Goal: Task Accomplishment & Management: Manage account settings

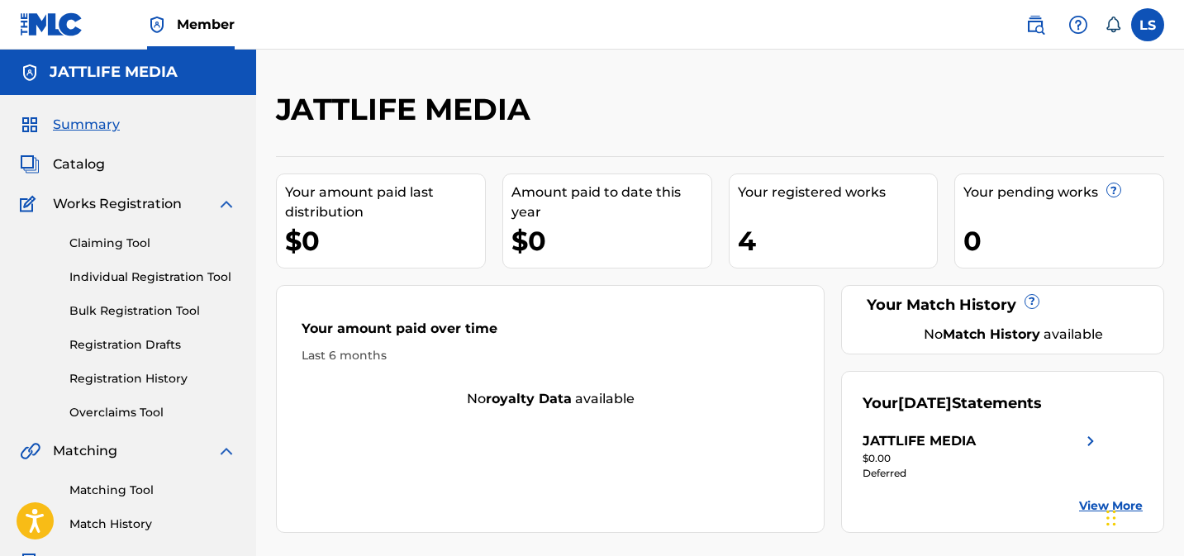
click at [1142, 31] on label at bounding box center [1147, 24] width 33 height 33
click at [1148, 25] on input "LS Lovejot Singh officialjattlifemedia@gmail.com Notification Preferences Profi…" at bounding box center [1148, 25] width 0 height 0
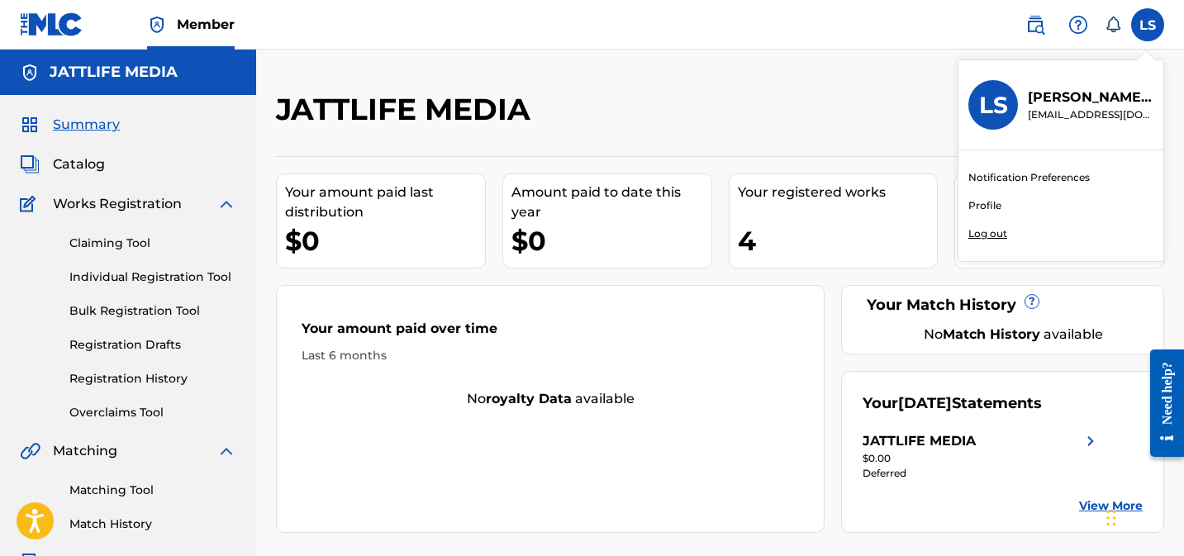
click at [982, 233] on p "Log out" at bounding box center [987, 233] width 39 height 15
click at [1148, 25] on input "LS Lovejot Singh officialjattlifemedia@gmail.com Notification Preferences Profi…" at bounding box center [1148, 25] width 0 height 0
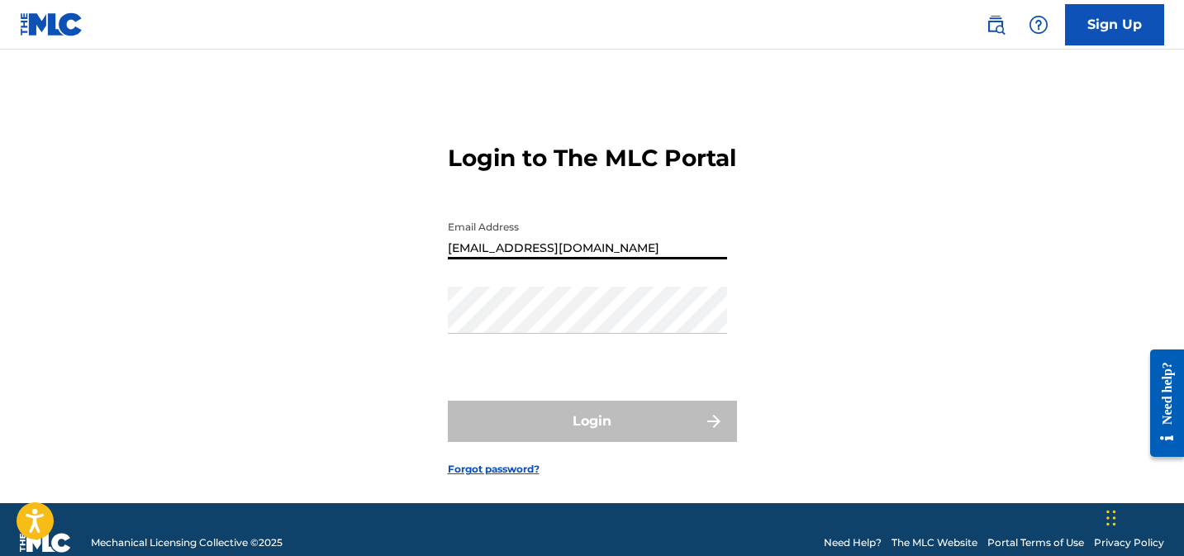
type input "[EMAIL_ADDRESS][DOMAIN_NAME]"
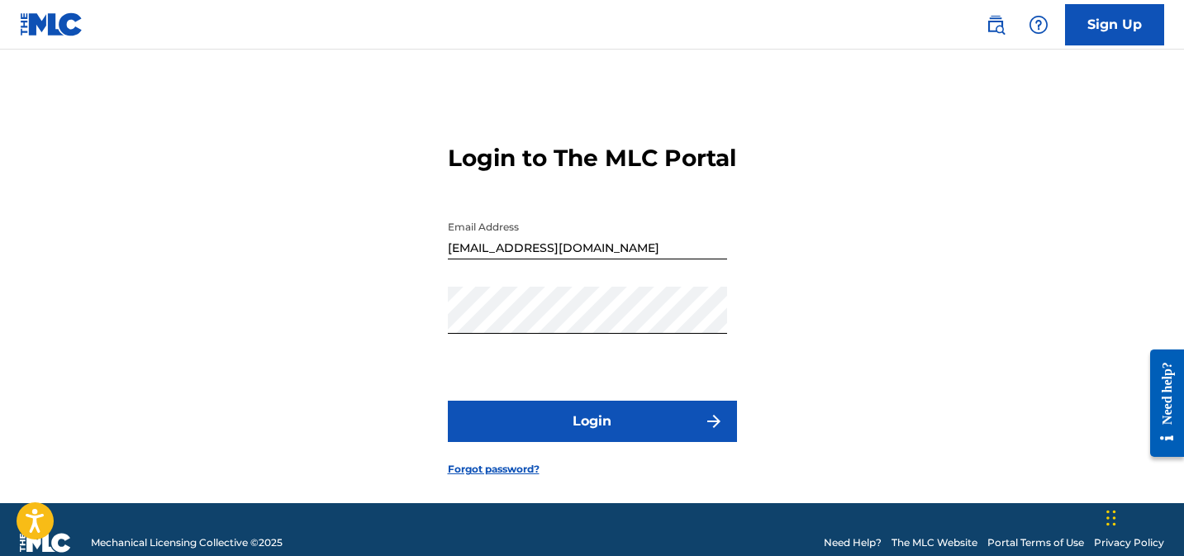
click at [550, 442] on button "Login" at bounding box center [592, 421] width 289 height 41
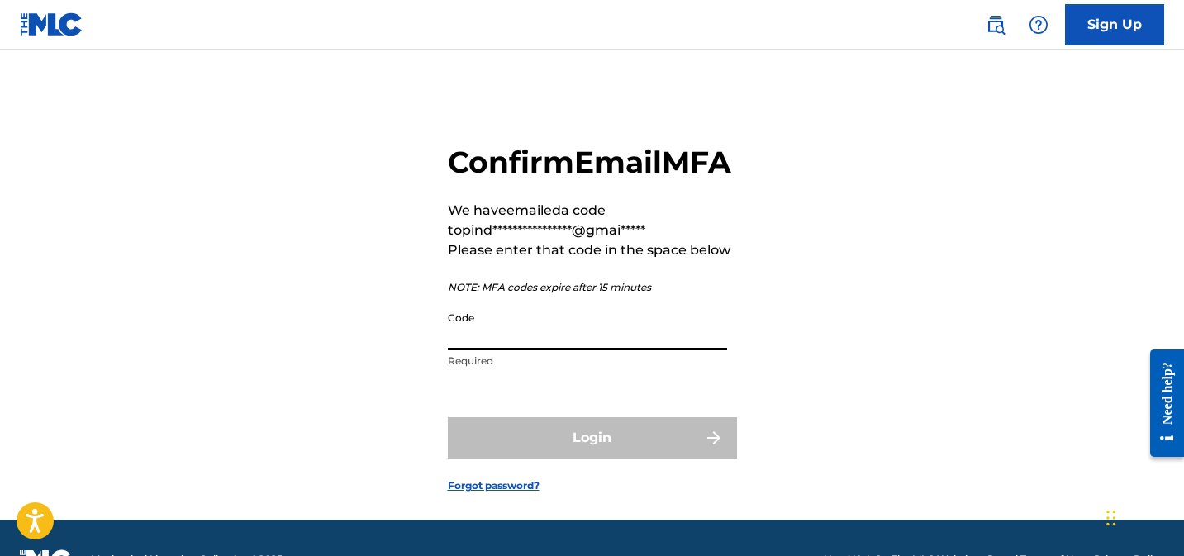
click at [559, 350] on input "Code" at bounding box center [587, 326] width 279 height 47
paste input "221647"
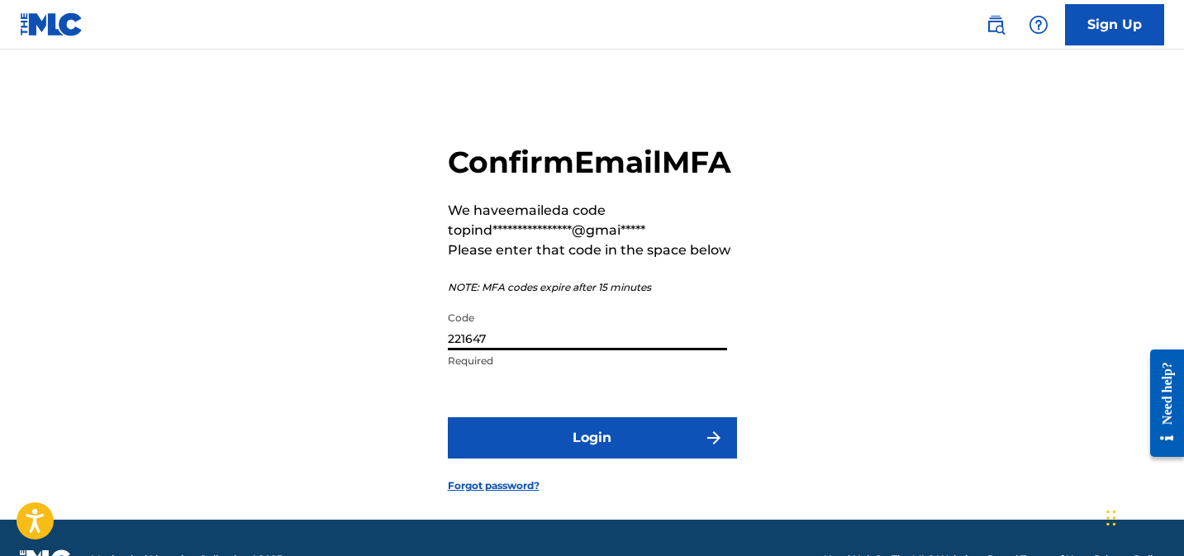
type input "221647"
click at [588, 459] on button "Login" at bounding box center [592, 437] width 289 height 41
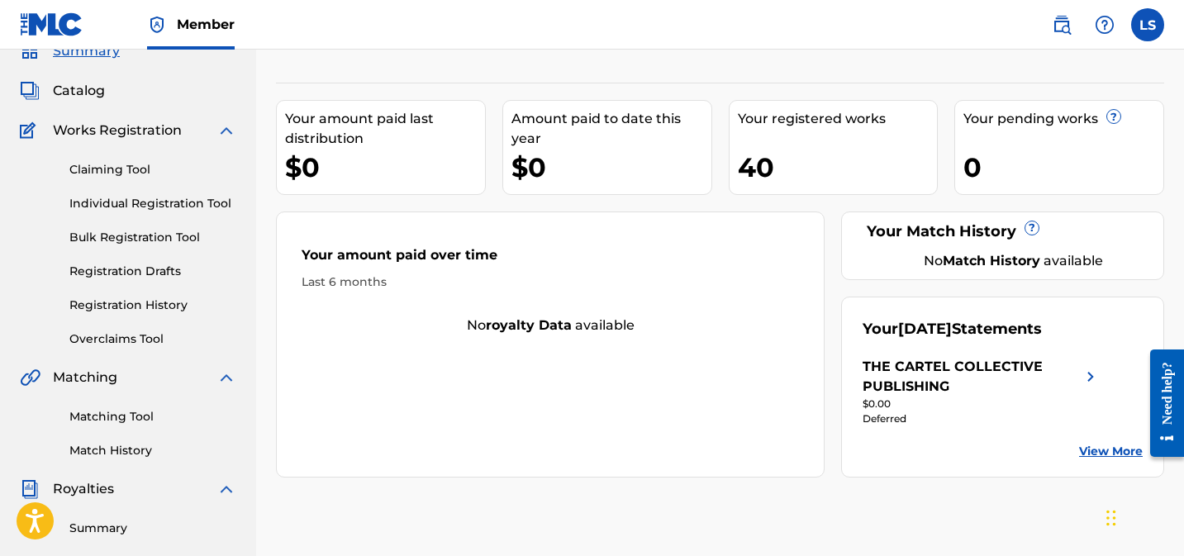
scroll to position [62, 0]
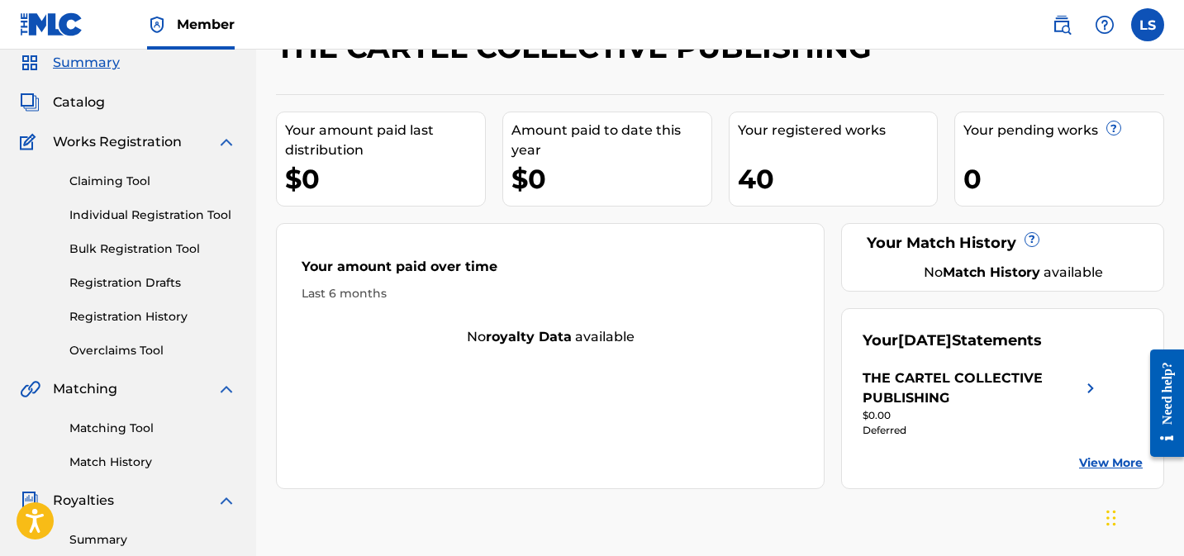
click at [78, 118] on div "Summary Catalog Works Registration Claiming Tool Individual Registration Tool B…" at bounding box center [128, 458] width 256 height 850
click at [78, 108] on span "Catalog" at bounding box center [79, 103] width 52 height 20
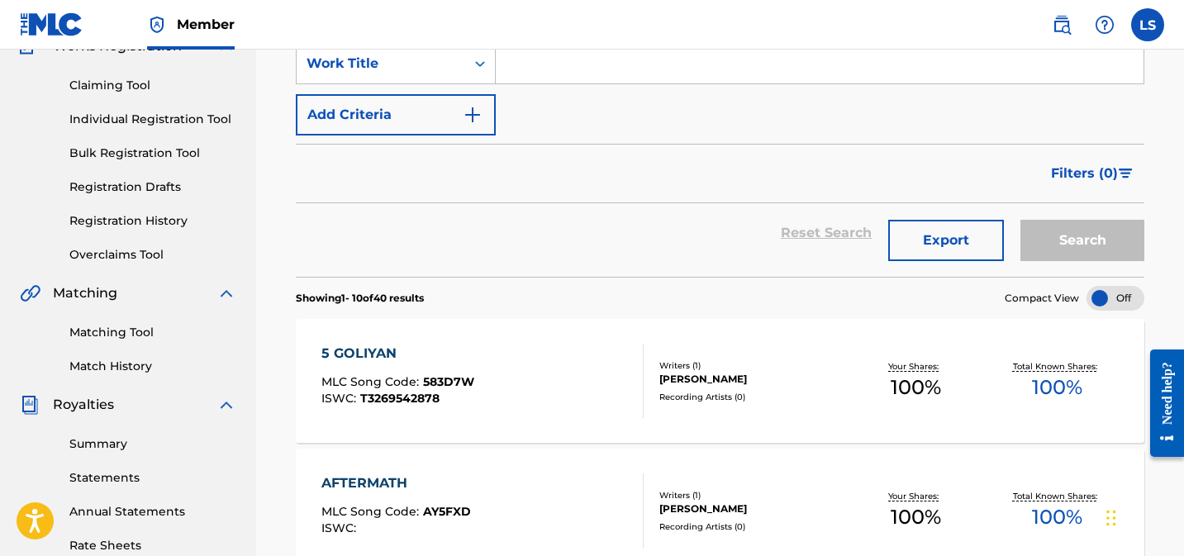
click at [379, 352] on div "5 GOLIYAN" at bounding box center [397, 354] width 153 height 20
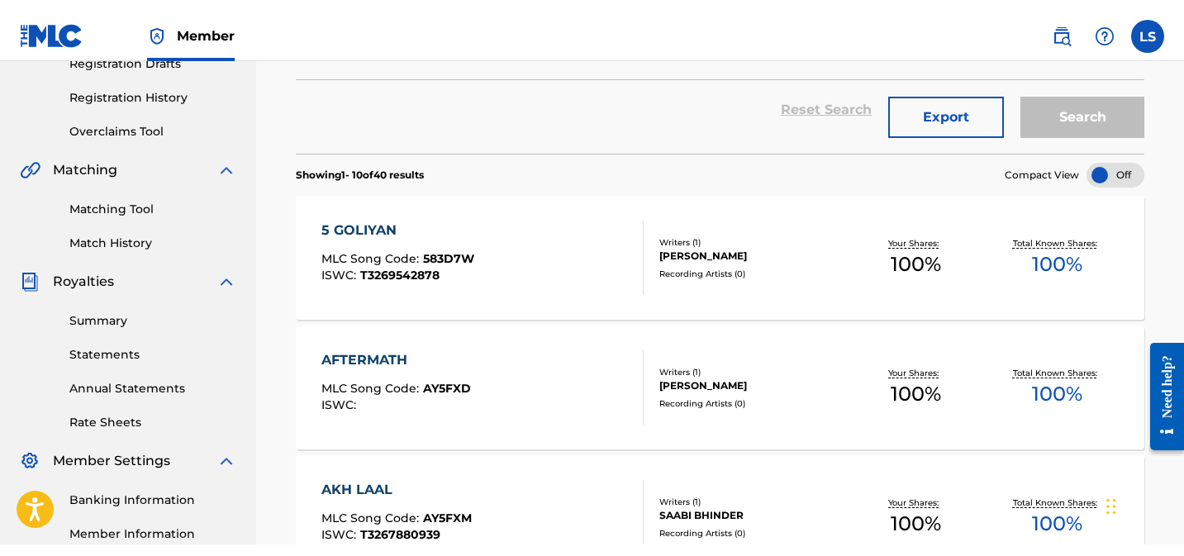
scroll to position [303, 0]
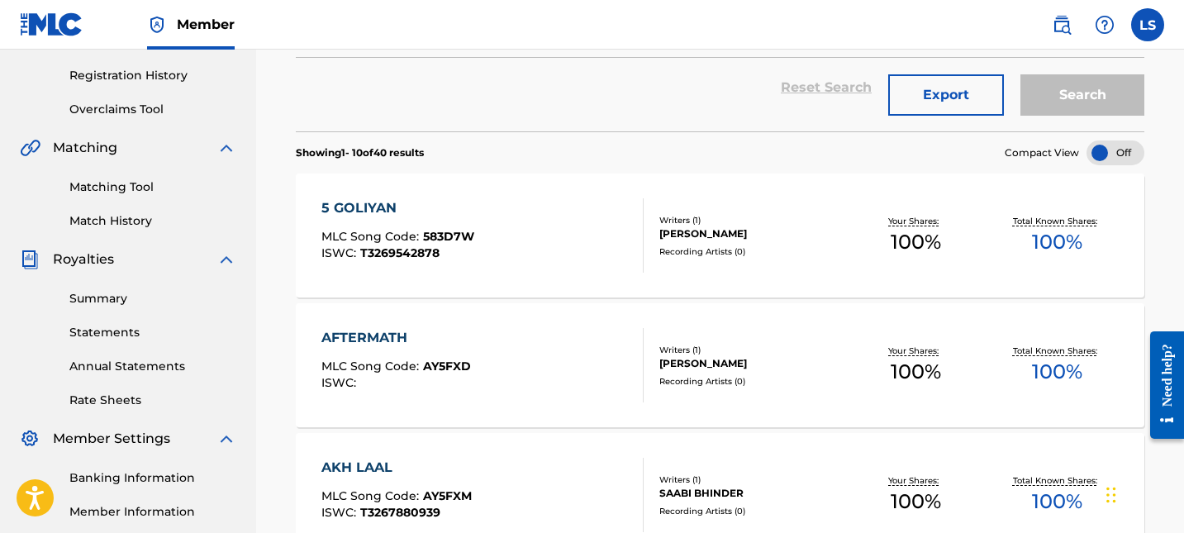
click at [379, 329] on div "AFTERMATH" at bounding box center [396, 338] width 150 height 20
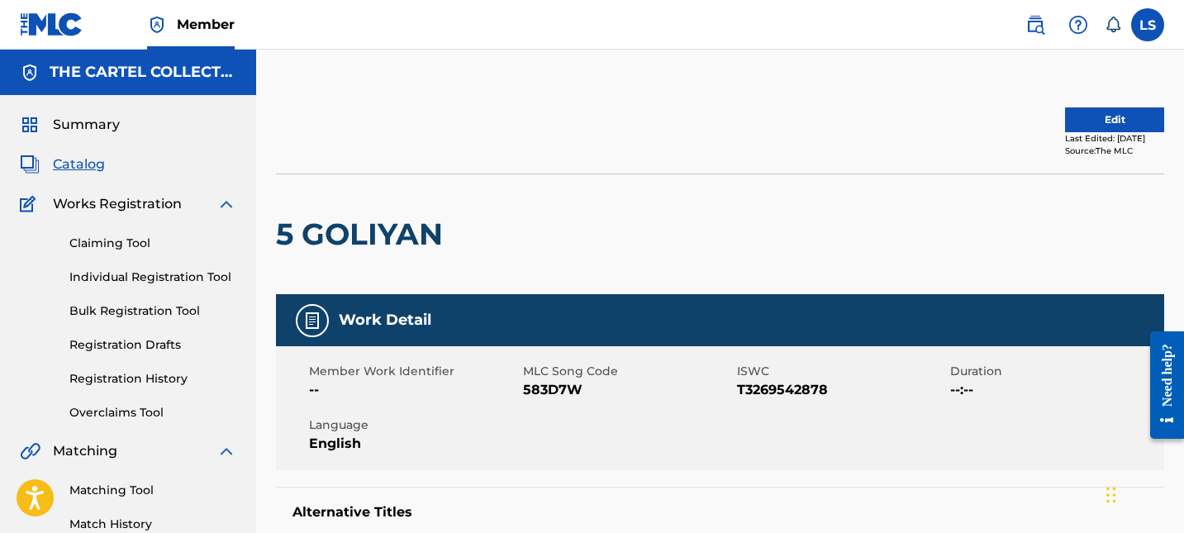
click at [1076, 110] on button "Edit" at bounding box center [1114, 119] width 99 height 25
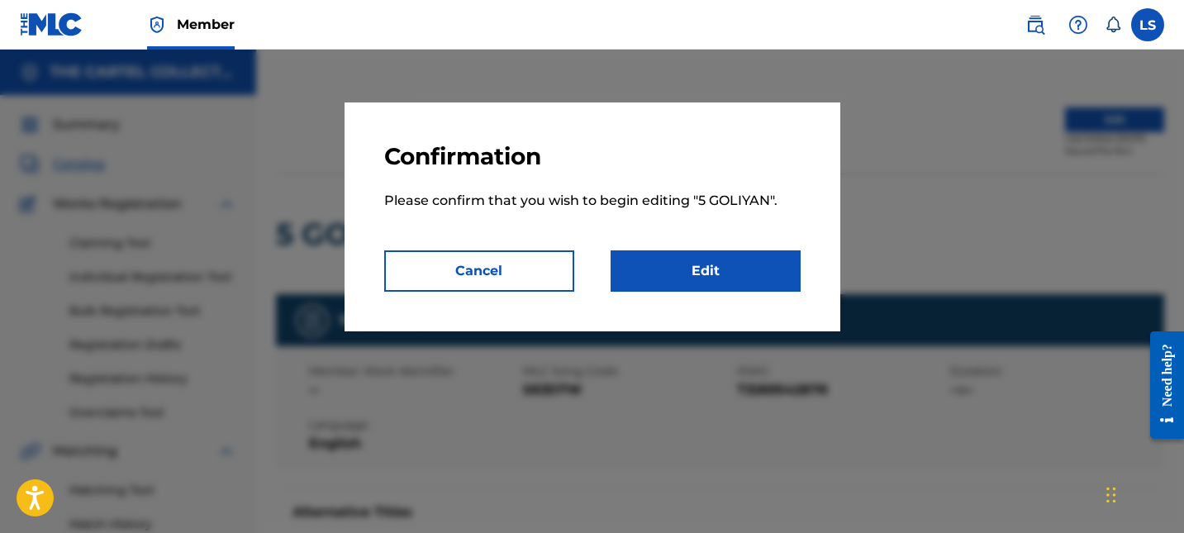
click at [724, 259] on link "Edit" at bounding box center [706, 270] width 190 height 41
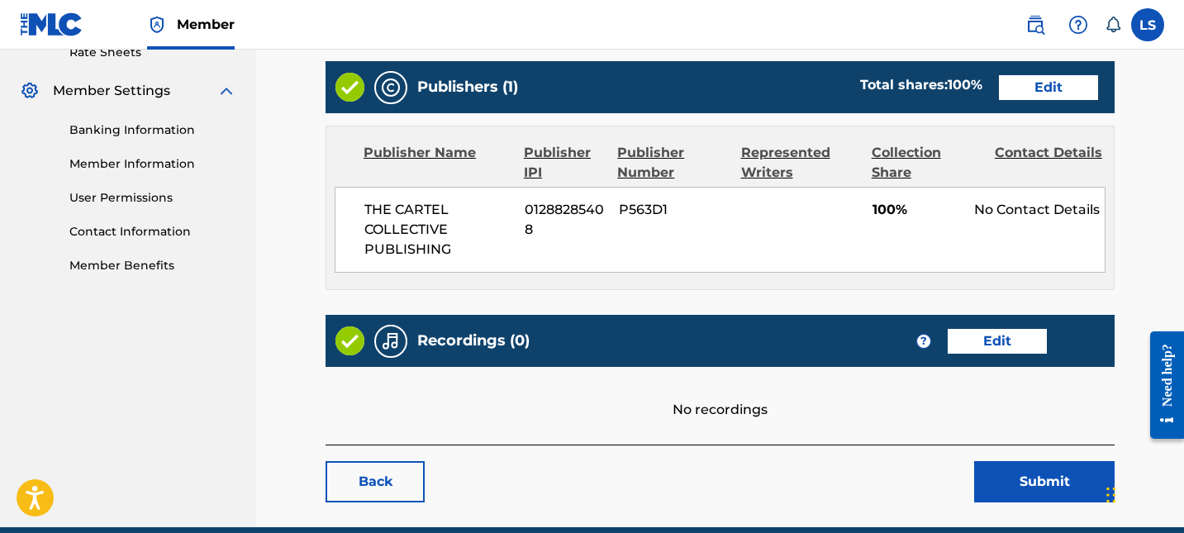
scroll to position [644, 0]
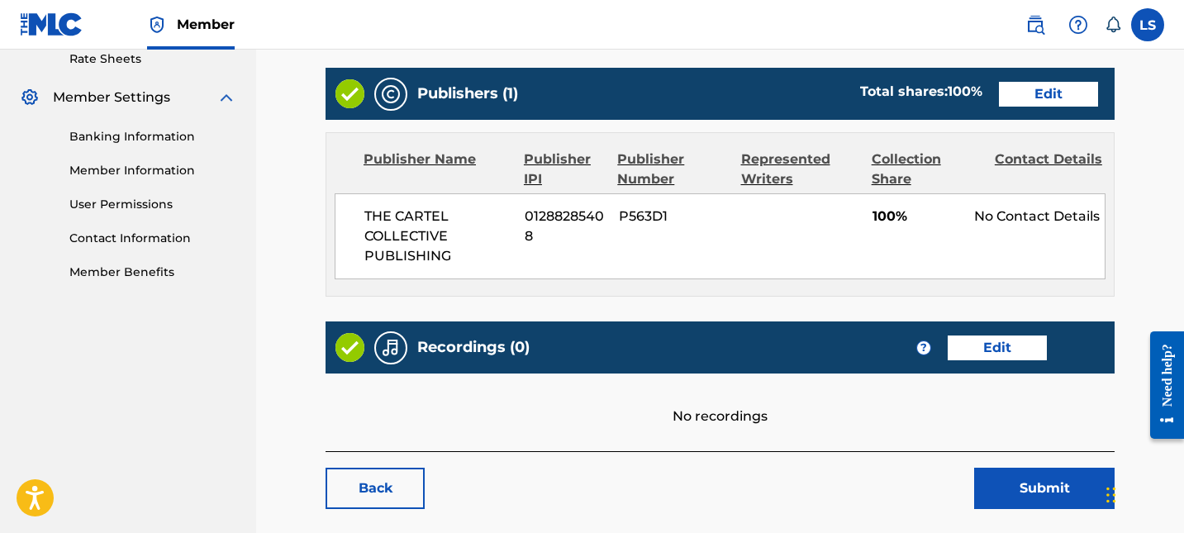
click at [1053, 99] on link "Edit" at bounding box center [1048, 94] width 99 height 25
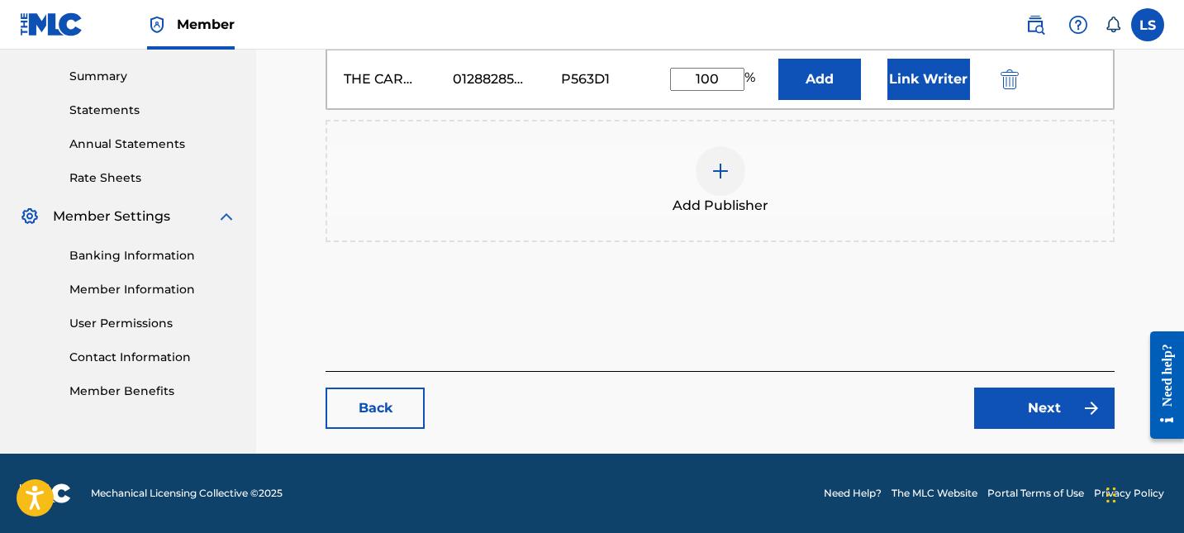
scroll to position [525, 0]
click at [1023, 93] on div "THE CARTEL COLLECTIVE PUBLISHING 01288285408 P563D1 100 % Add Link Writer" at bounding box center [719, 79] width 787 height 59
click at [1020, 86] on button "submit" at bounding box center [1008, 78] width 25 height 19
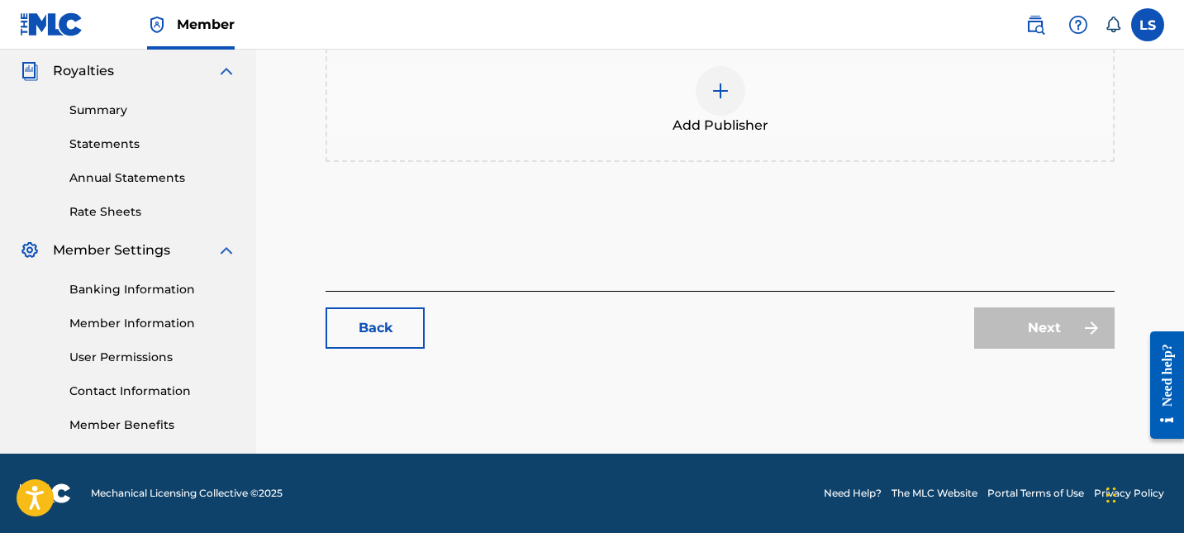
scroll to position [492, 0]
click at [798, 132] on div "Add Publisher" at bounding box center [720, 100] width 786 height 69
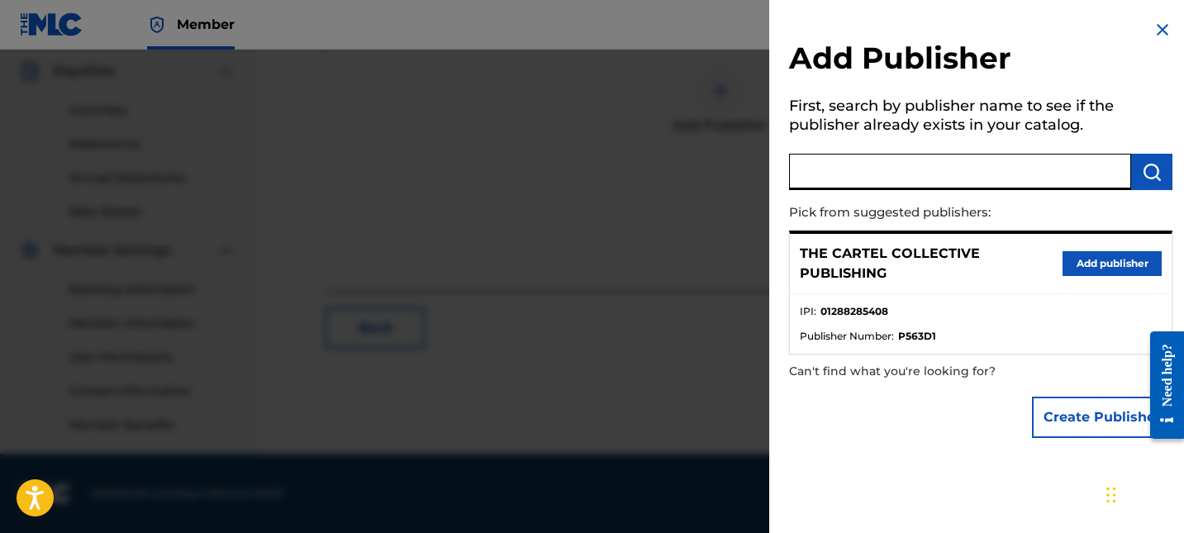
click at [877, 167] on input "text" at bounding box center [960, 172] width 342 height 36
paste input "P656OO"
type input "P656OO"
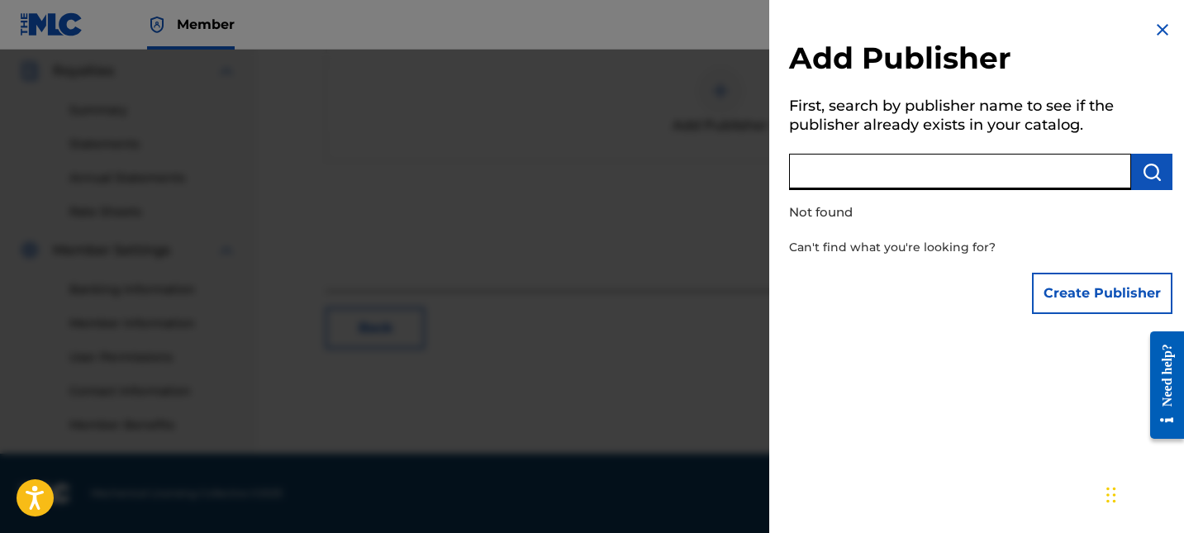
paste input "PINDPOP MUSIC GROUP"
drag, startPoint x: 876, startPoint y: 175, endPoint x: 1189, endPoint y: 181, distance: 313.2
paste input "MUSIC GROUP"
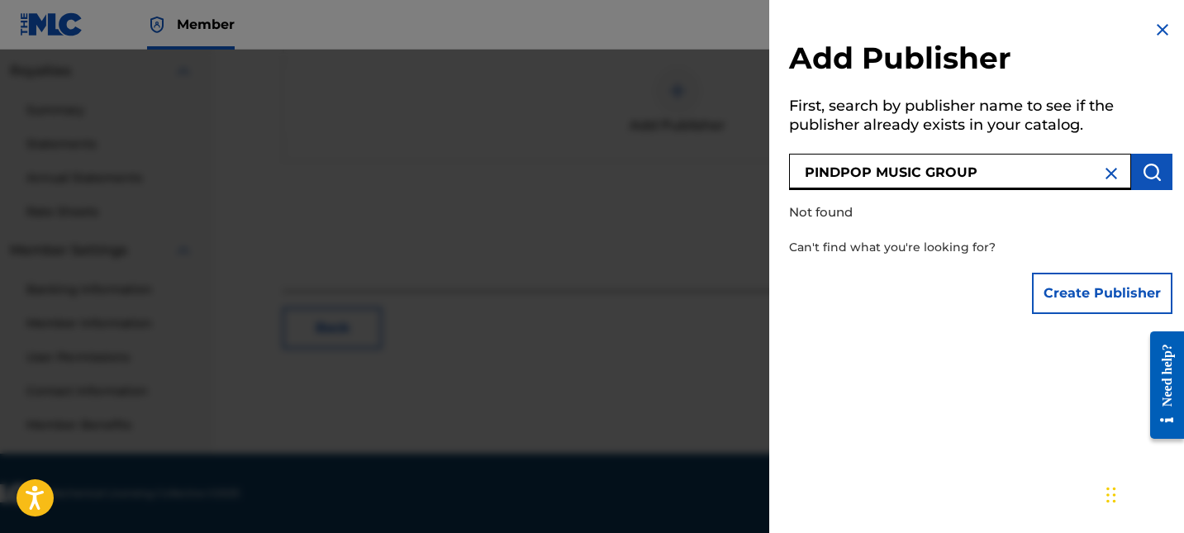
type input "PINDPOP MUSIC GROUP"
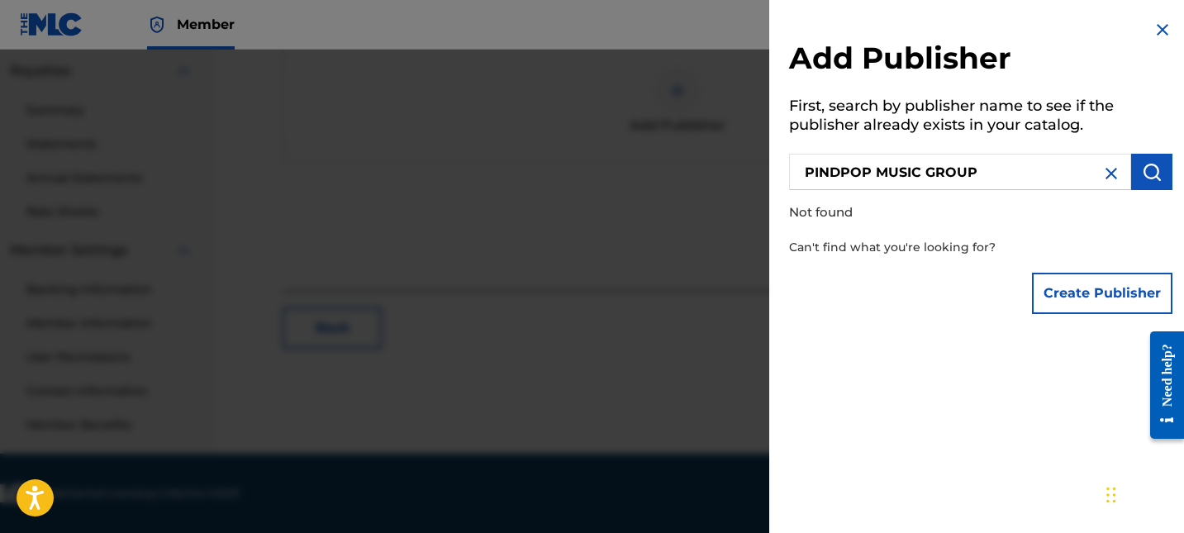
click at [1133, 288] on button "Create Publisher" at bounding box center [1102, 293] width 140 height 41
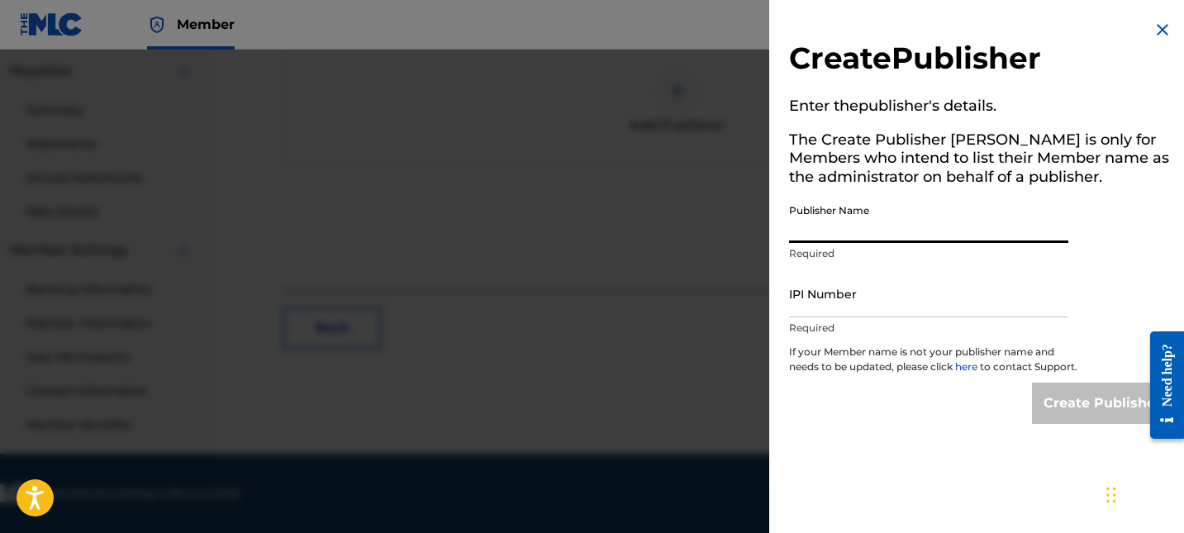
click at [849, 218] on input "Publisher Name" at bounding box center [928, 219] width 279 height 47
paste input "PINDPOP MUSIC GROUP"
type input "PINDPOP MUSIC GROUP"
click at [821, 291] on input "IPI Number" at bounding box center [928, 293] width 279 height 47
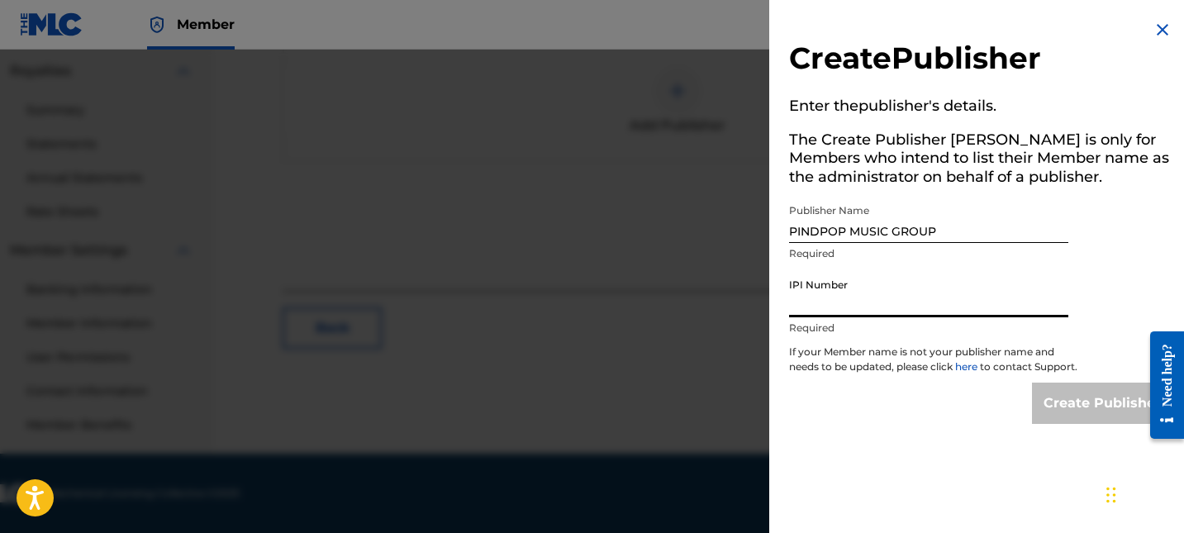
paste input "01297316525"
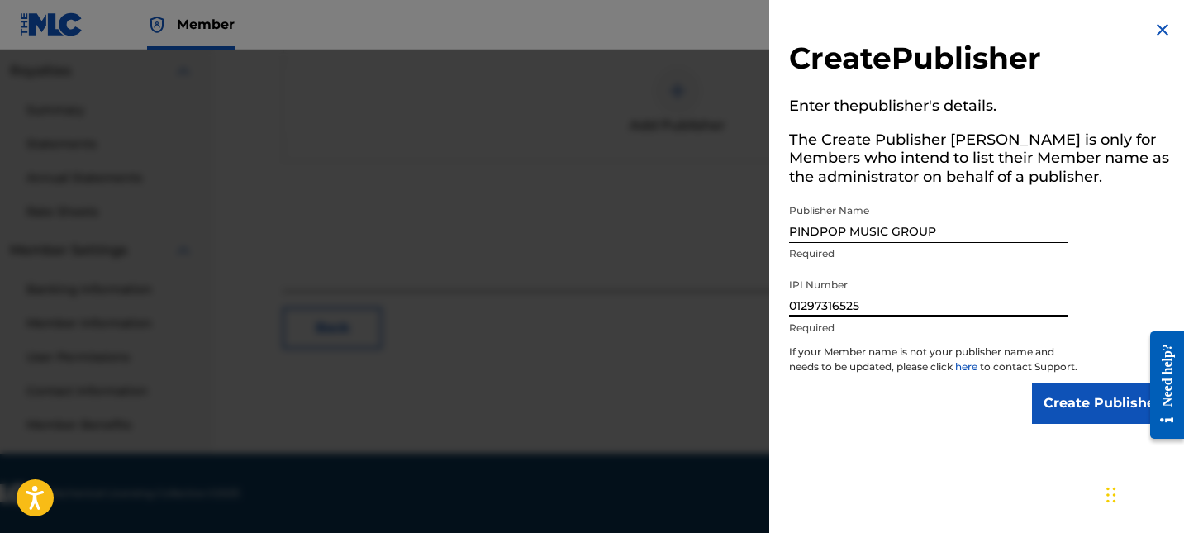
type input "01297316525"
click at [1082, 424] on input "Create Publisher" at bounding box center [1102, 403] width 140 height 41
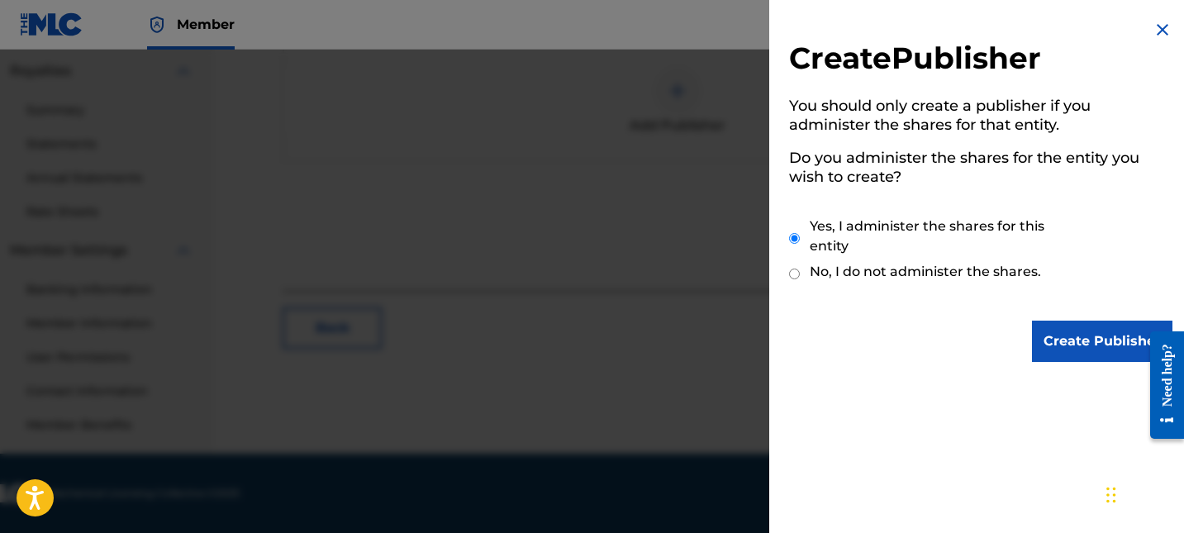
click at [1018, 275] on label "No, I do not administer the shares." at bounding box center [925, 272] width 231 height 20
click at [800, 275] on input "No, I do not administer the shares." at bounding box center [794, 274] width 11 height 16
radio input "true"
click at [1053, 328] on input "Create Publisher" at bounding box center [1102, 341] width 140 height 41
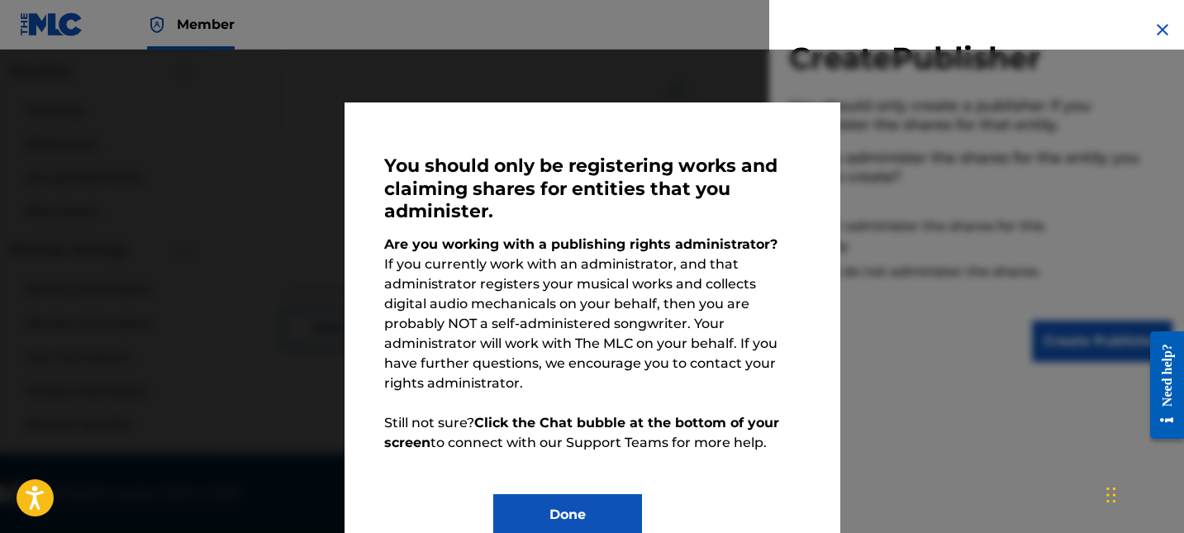
click at [616, 494] on button "Done" at bounding box center [567, 514] width 149 height 41
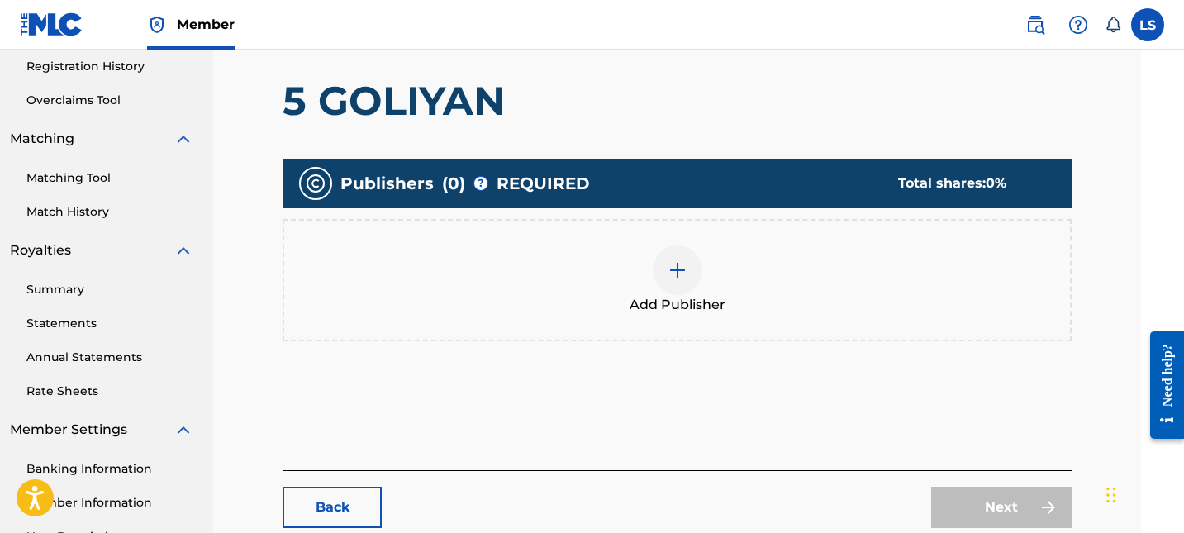
scroll to position [231, 43]
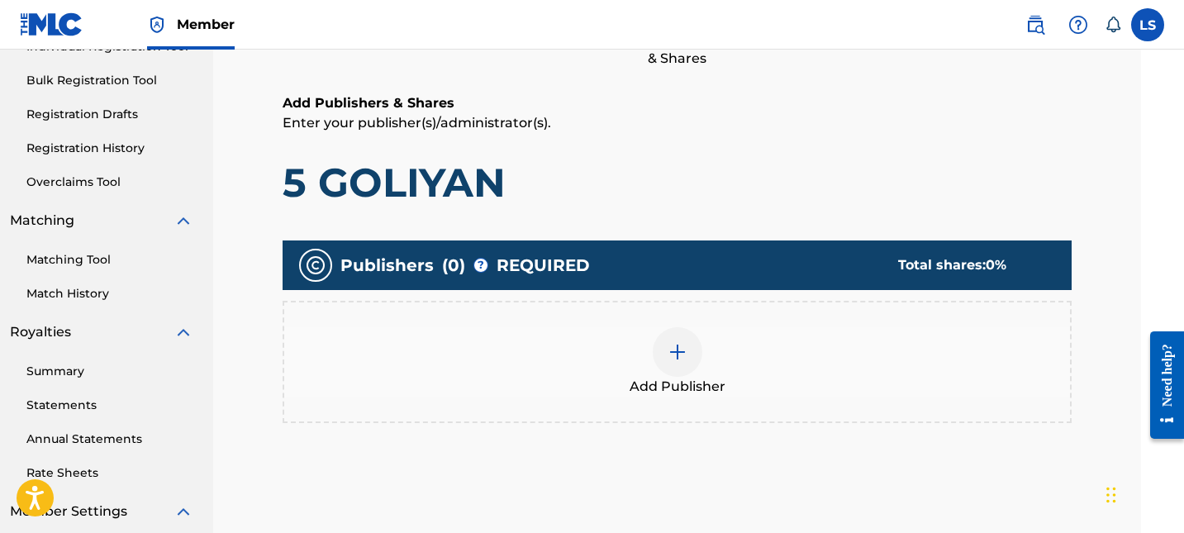
click at [714, 373] on div "Add Publisher" at bounding box center [677, 361] width 786 height 69
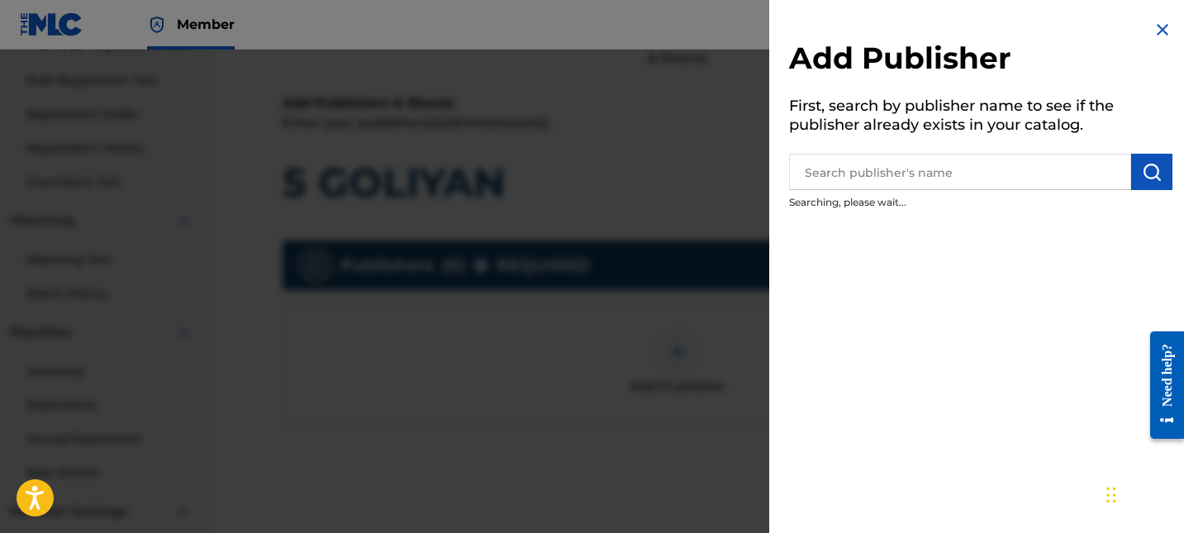
click at [858, 170] on input "text" at bounding box center [960, 172] width 342 height 36
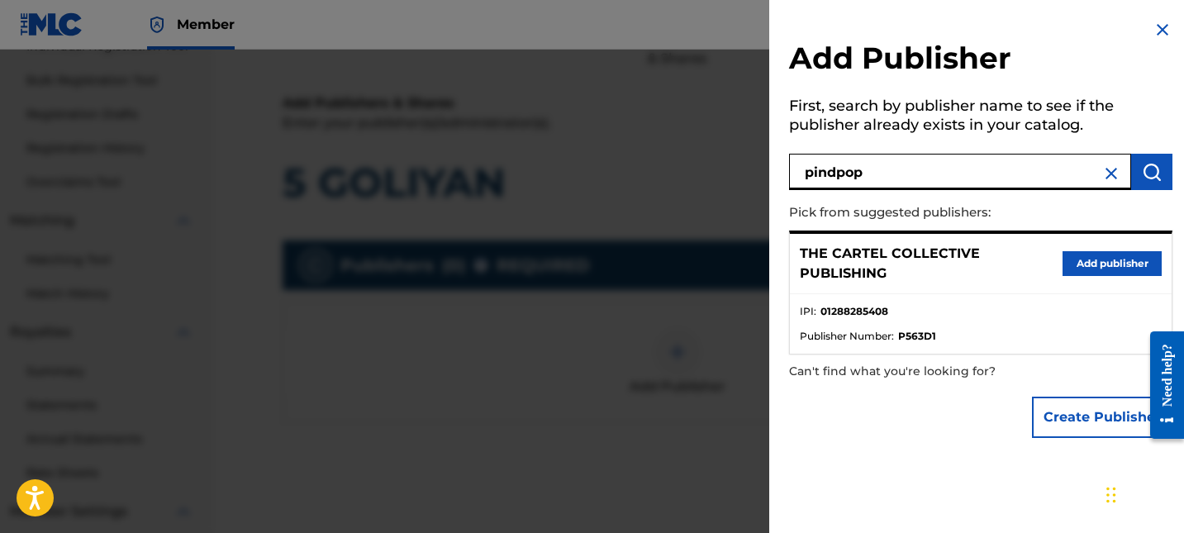
type input "pindpop"
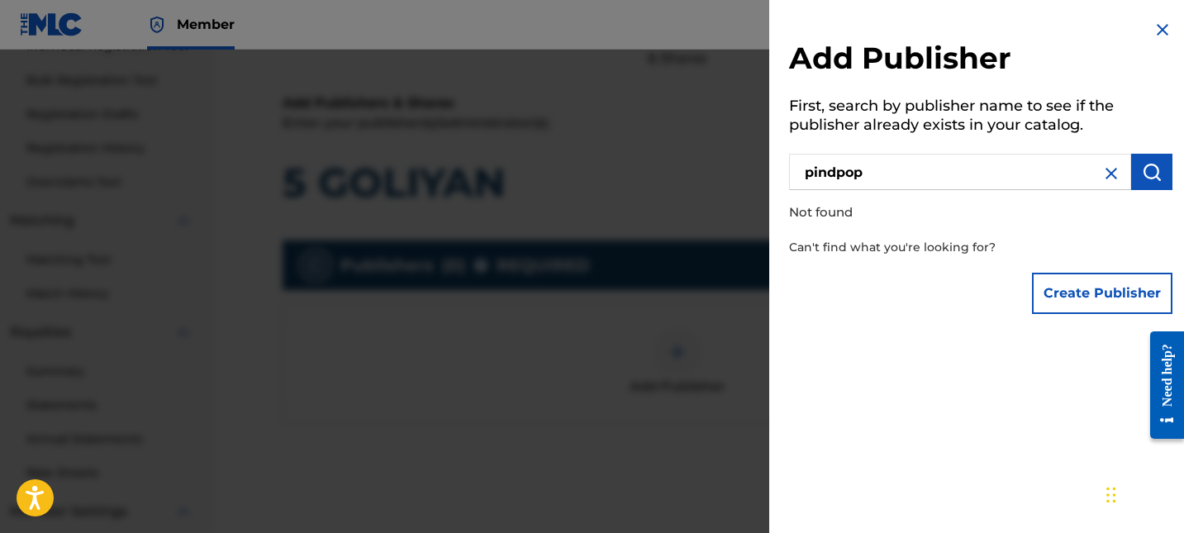
click at [1037, 297] on button "Create Publisher" at bounding box center [1102, 293] width 140 height 41
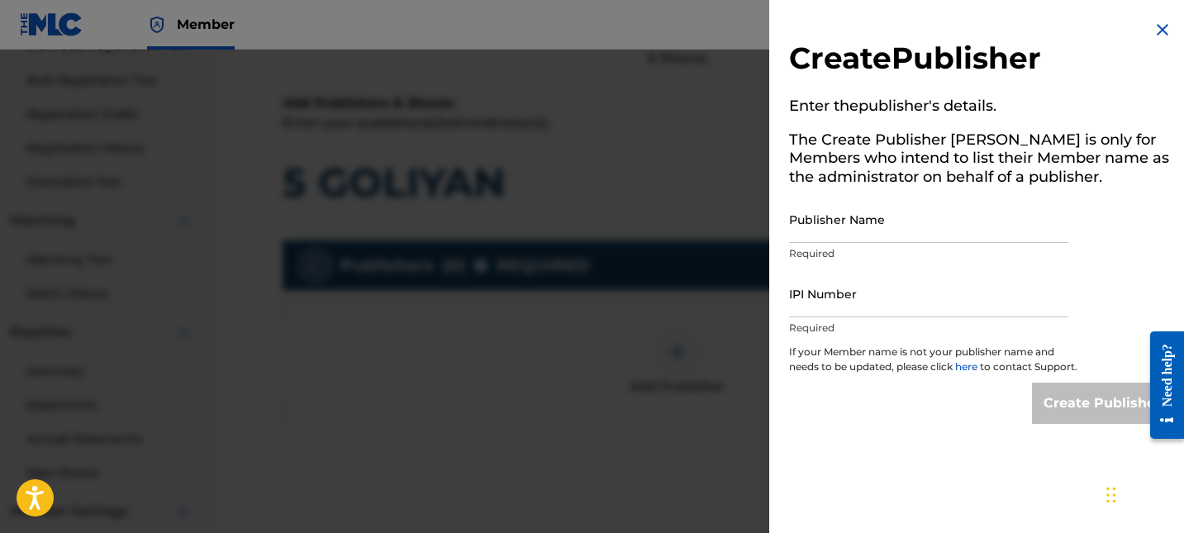
click at [871, 303] on input "IPI Number" at bounding box center [928, 293] width 279 height 47
paste input "01297316525"
type input "01297316525"
click at [815, 213] on input "Publisher Name" at bounding box center [928, 219] width 279 height 47
paste input "PINDPOP MUSIC GROUP"
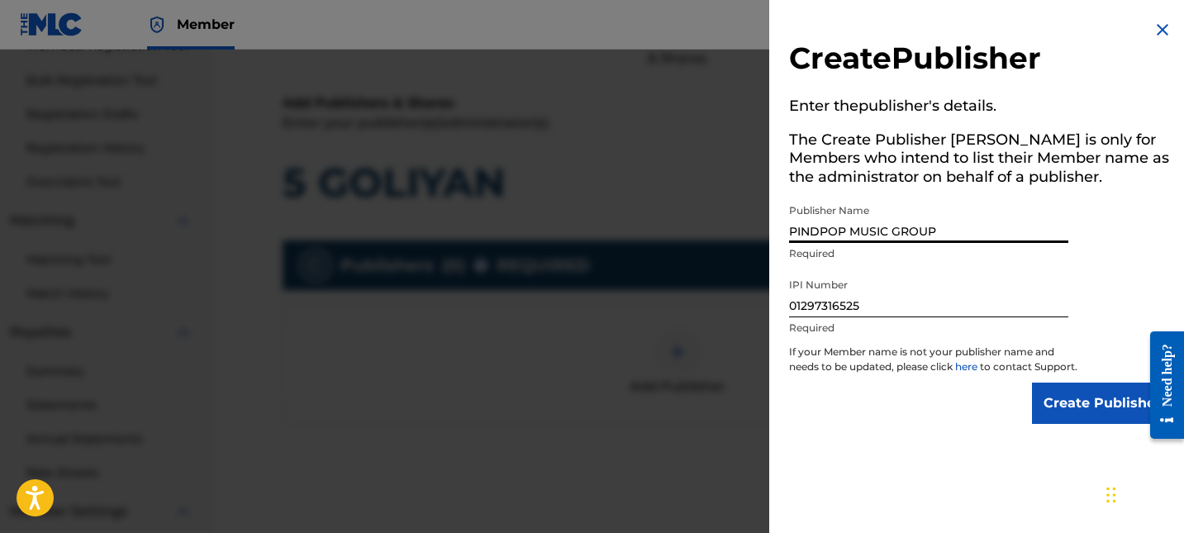
type input "PINDPOP MUSIC GROUP"
click at [1058, 417] on input "Create Publisher" at bounding box center [1102, 403] width 140 height 41
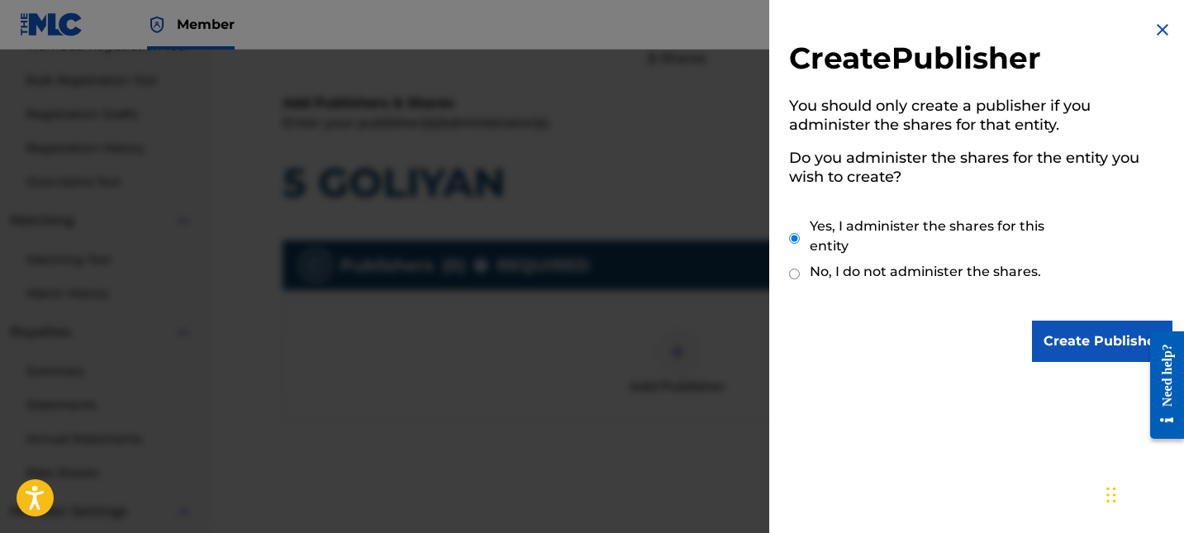
click at [1048, 364] on div "Create Publisher You should only create a publisher if you administer the share…" at bounding box center [980, 191] width 423 height 382
click at [1048, 359] on input "Create Publisher" at bounding box center [1102, 341] width 140 height 41
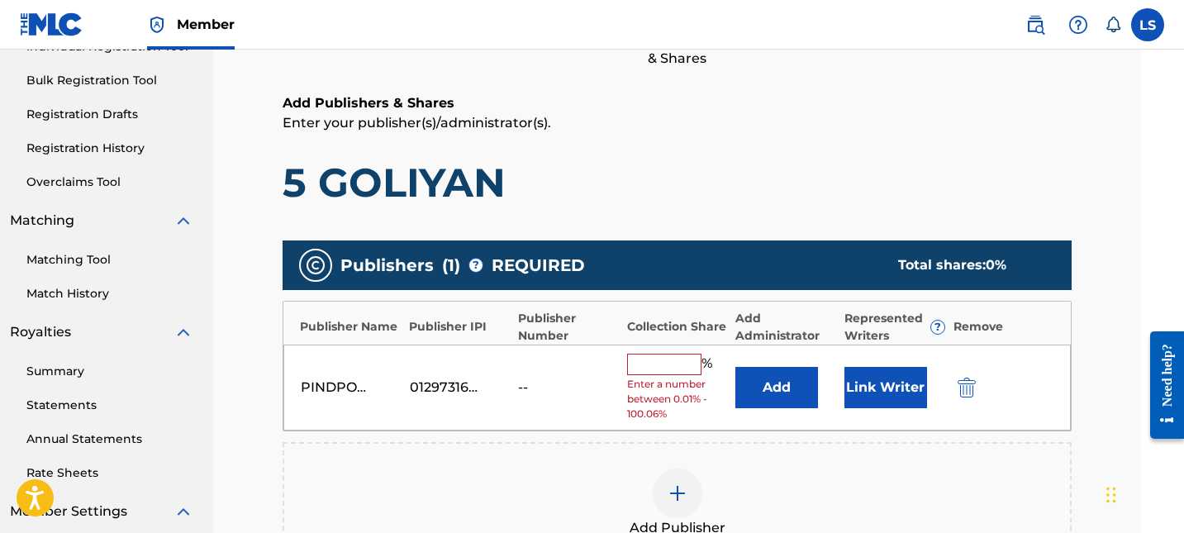
click at [680, 354] on input "text" at bounding box center [664, 364] width 74 height 21
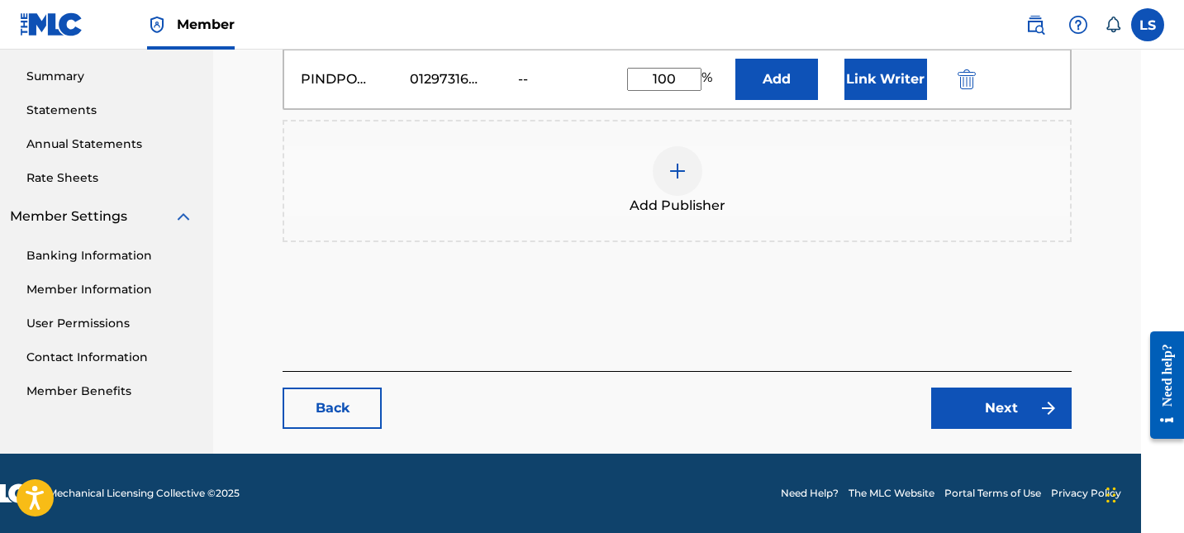
scroll to position [525, 43]
type input "100"
click at [1020, 430] on main "Catalog Enter Work Details Add Writers Add Publishers & Shares Add Recording Re…" at bounding box center [677, 9] width 888 height 888
click at [1020, 423] on link "Next" at bounding box center [1001, 407] width 140 height 41
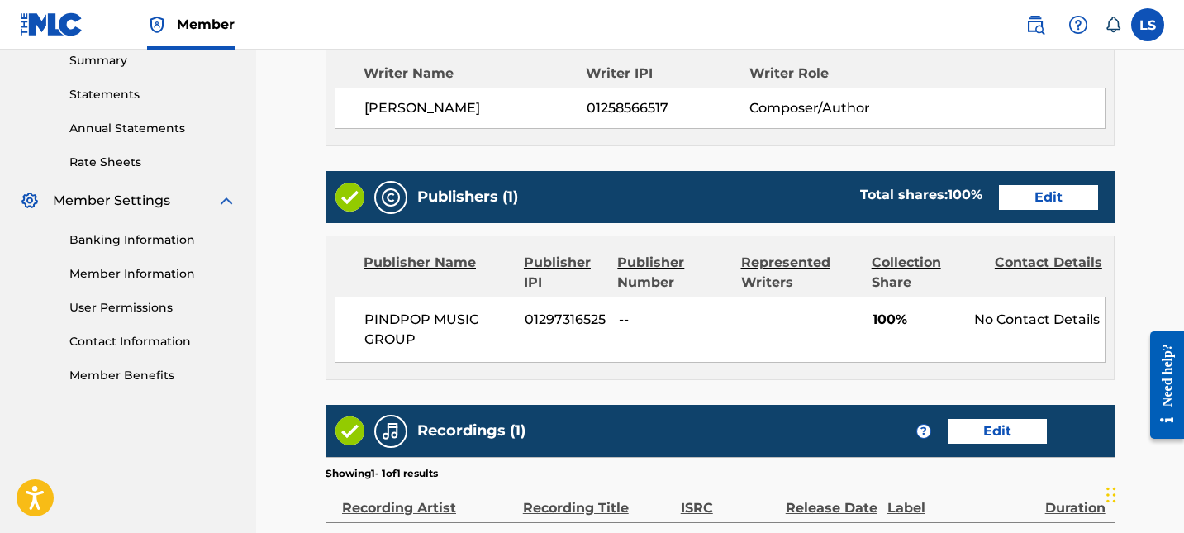
scroll to position [658, 0]
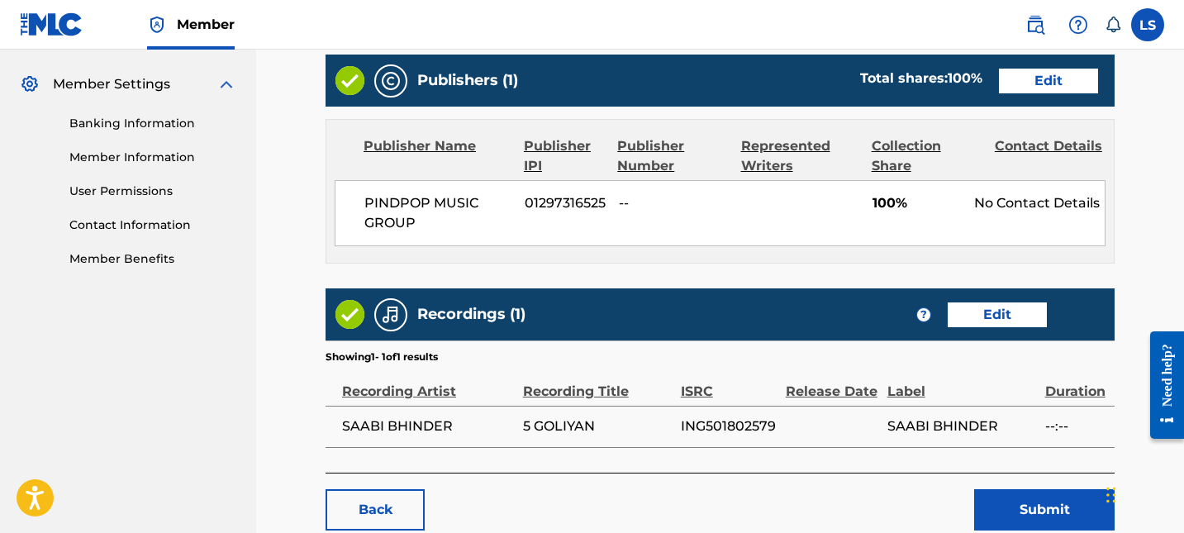
click at [1031, 511] on button "Submit" at bounding box center [1044, 509] width 140 height 41
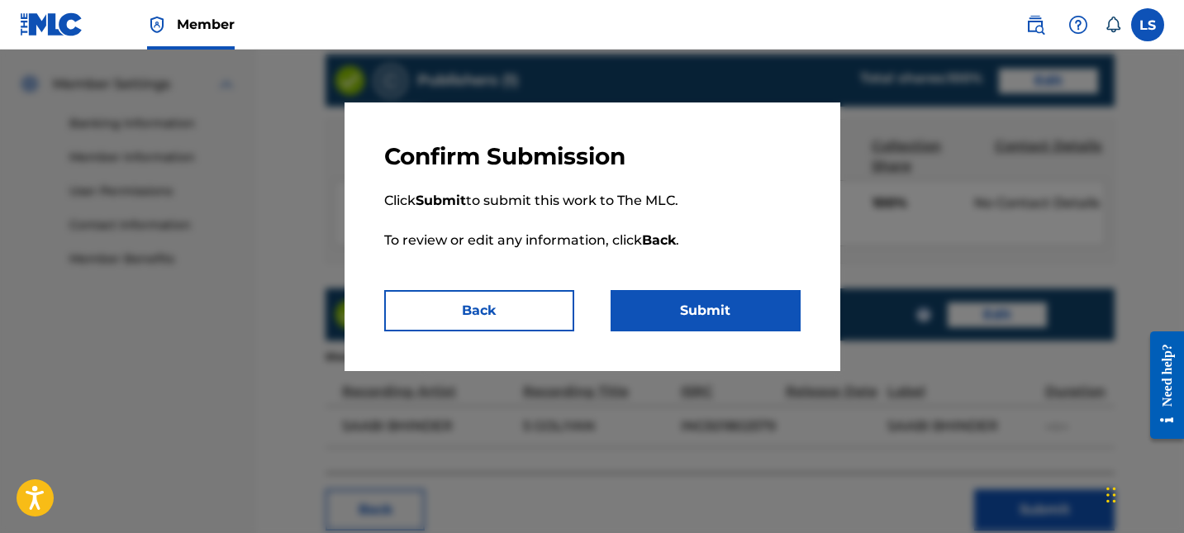
click at [740, 314] on button "Submit" at bounding box center [706, 310] width 190 height 41
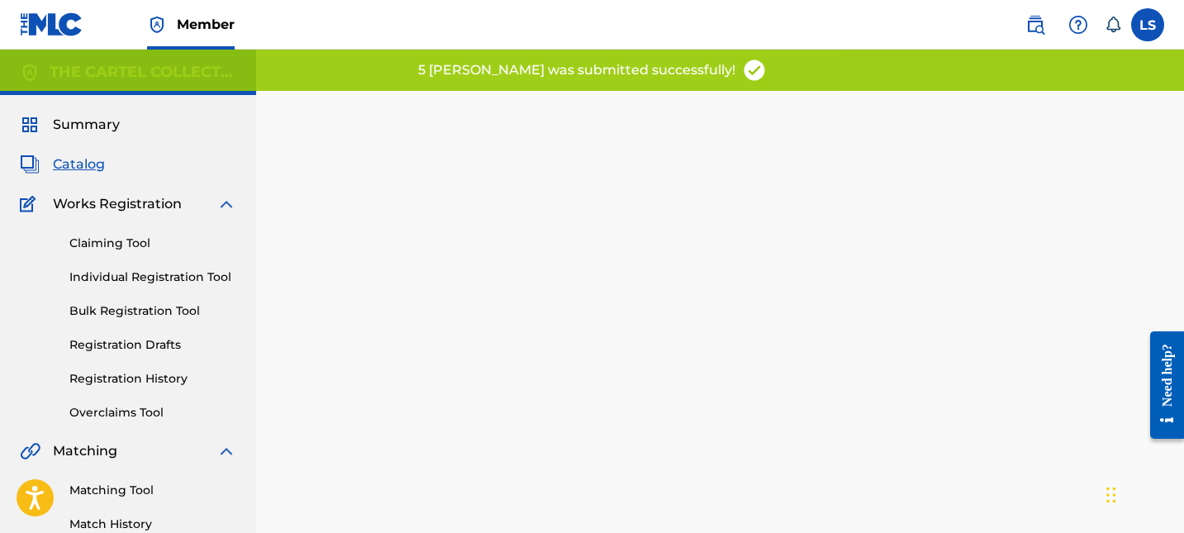
click at [95, 167] on span "Catalog" at bounding box center [79, 165] width 52 height 20
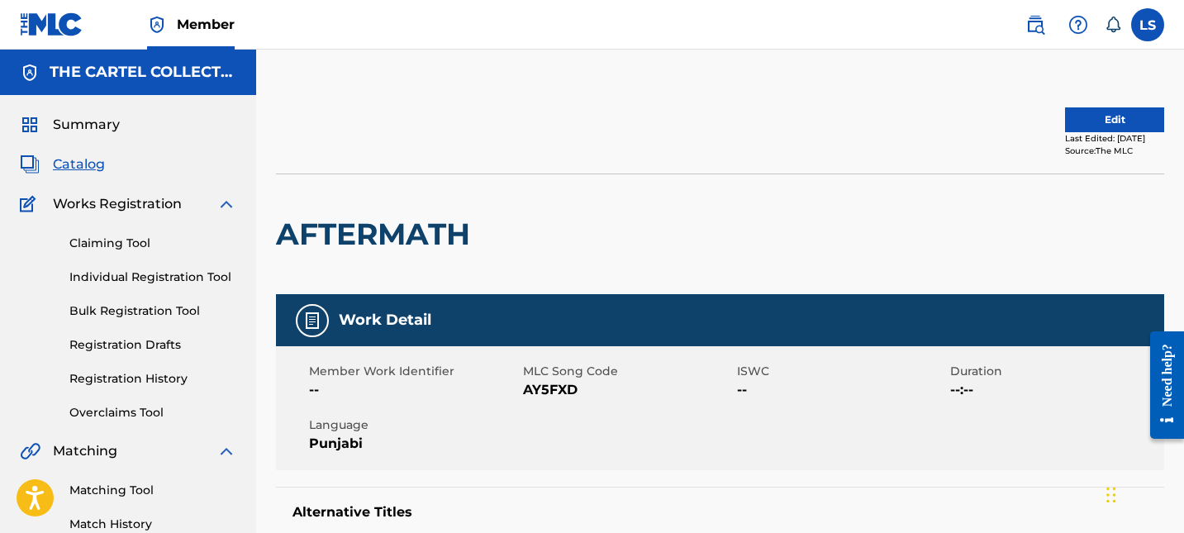
click at [1074, 121] on button "Edit" at bounding box center [1114, 119] width 99 height 25
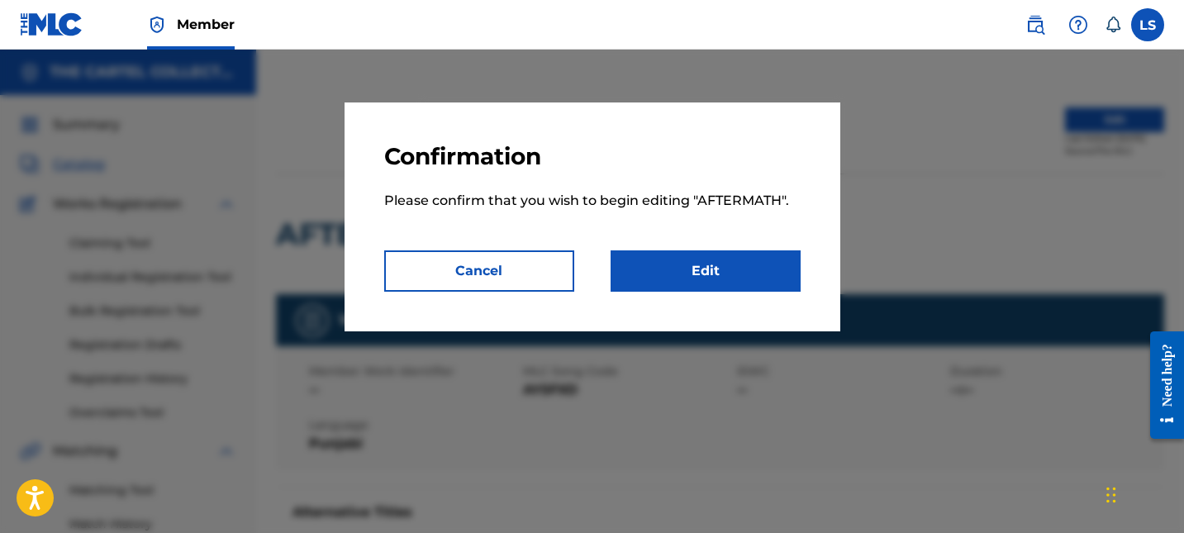
click at [724, 259] on link "Edit" at bounding box center [706, 270] width 190 height 41
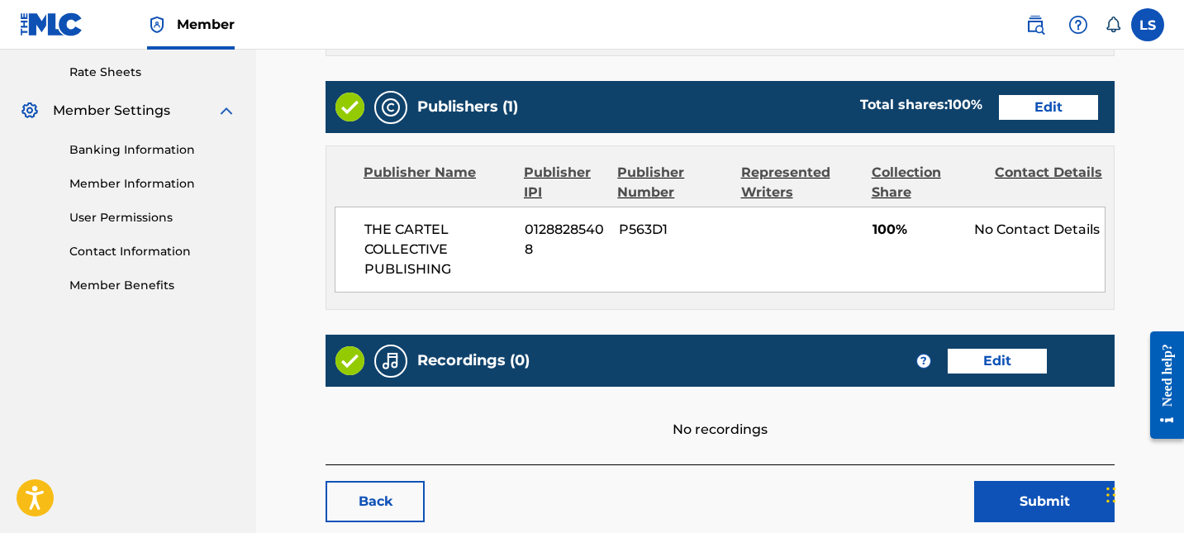
scroll to position [625, 0]
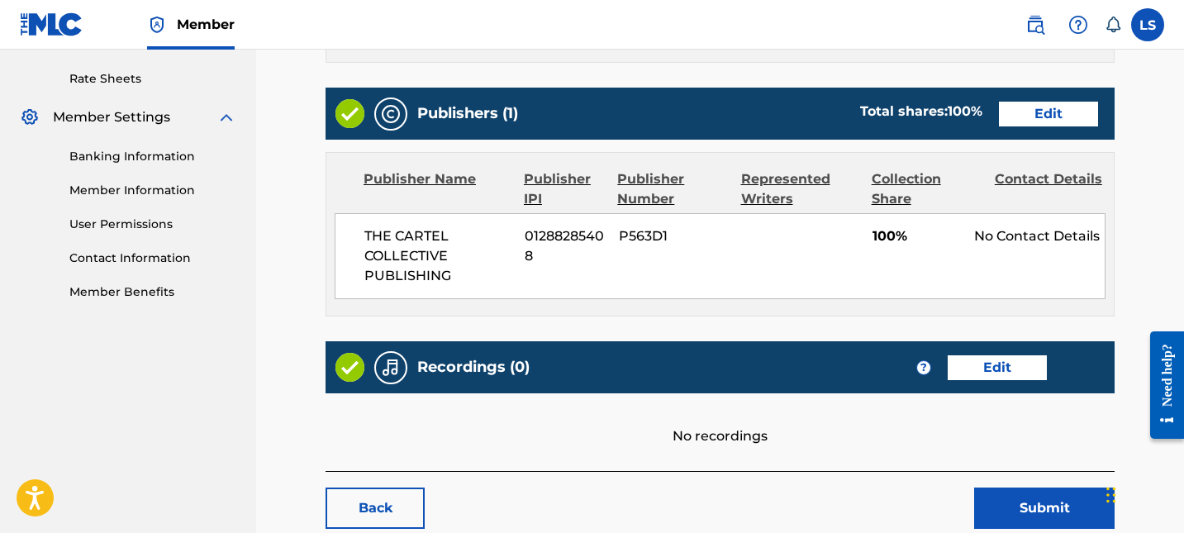
click at [1048, 121] on link "Edit" at bounding box center [1048, 114] width 99 height 25
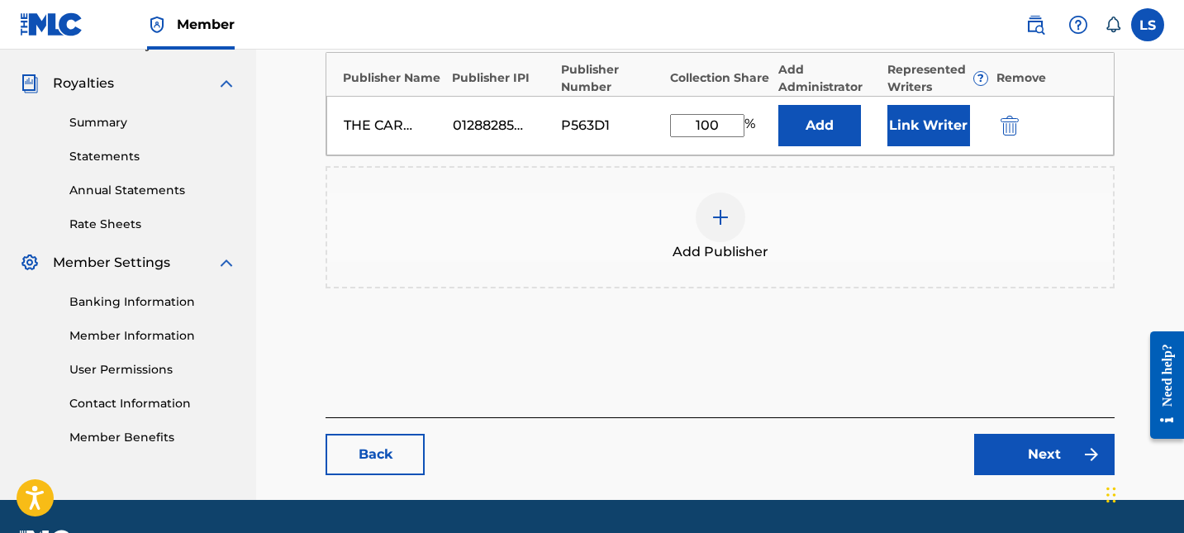
scroll to position [478, 0]
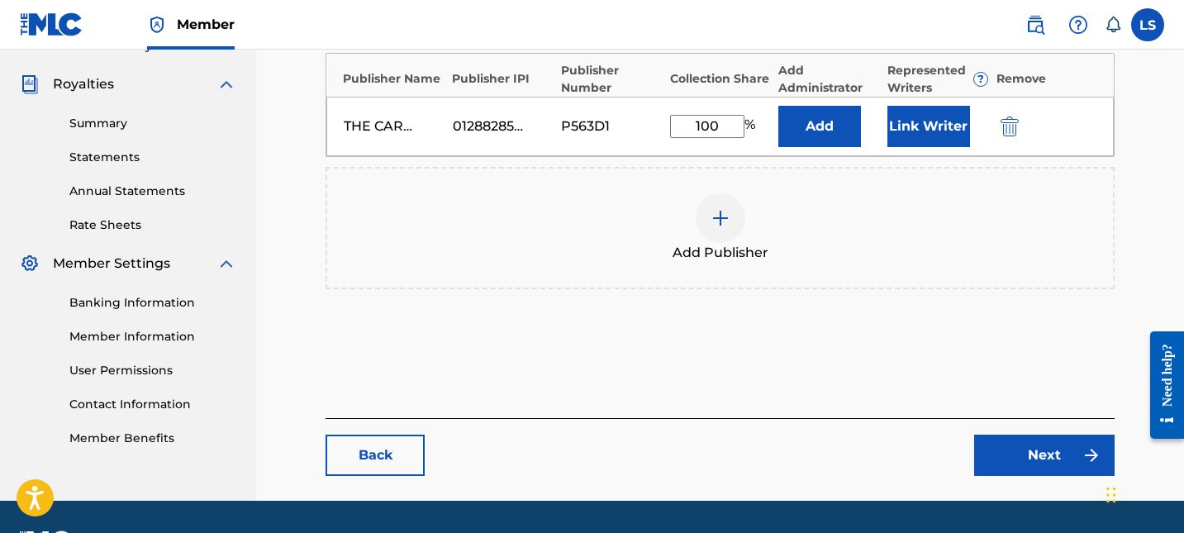
click at [1011, 128] on img "submit" at bounding box center [1010, 126] width 18 height 20
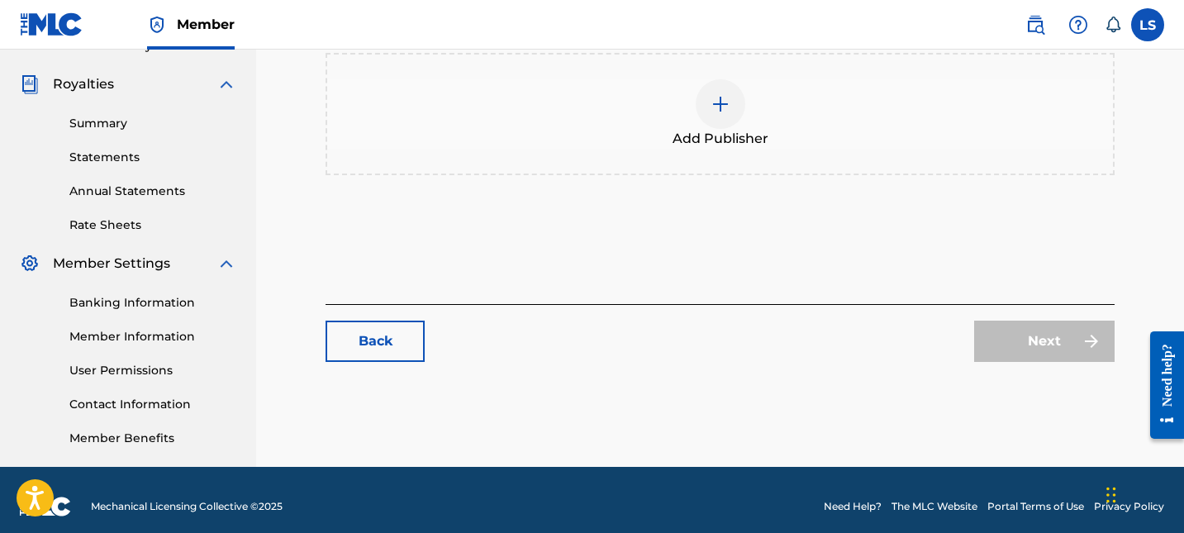
click at [694, 84] on div "Add Publisher" at bounding box center [720, 113] width 786 height 69
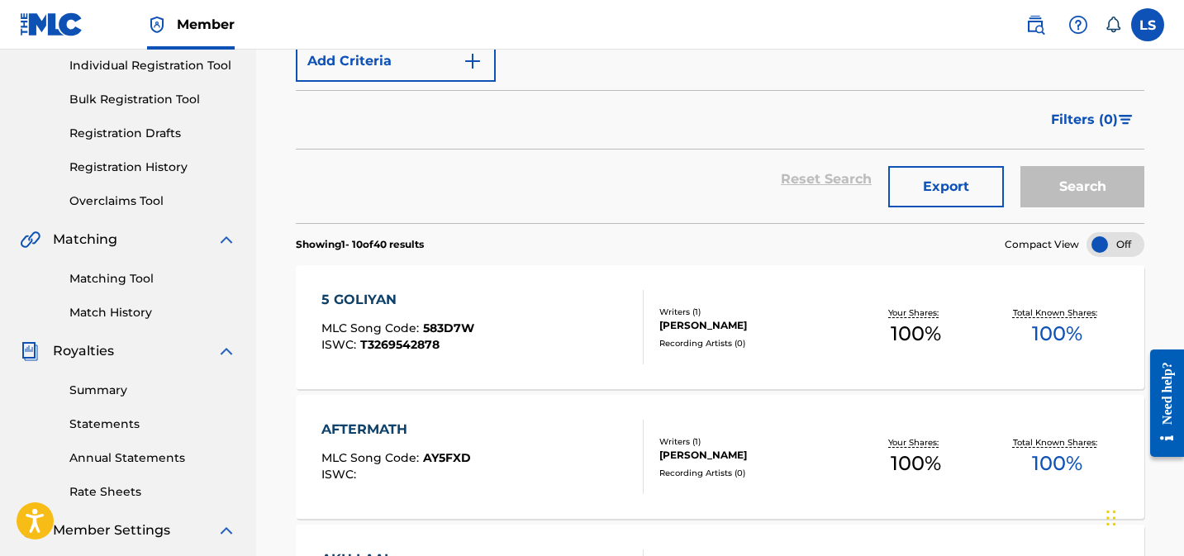
scroll to position [256, 0]
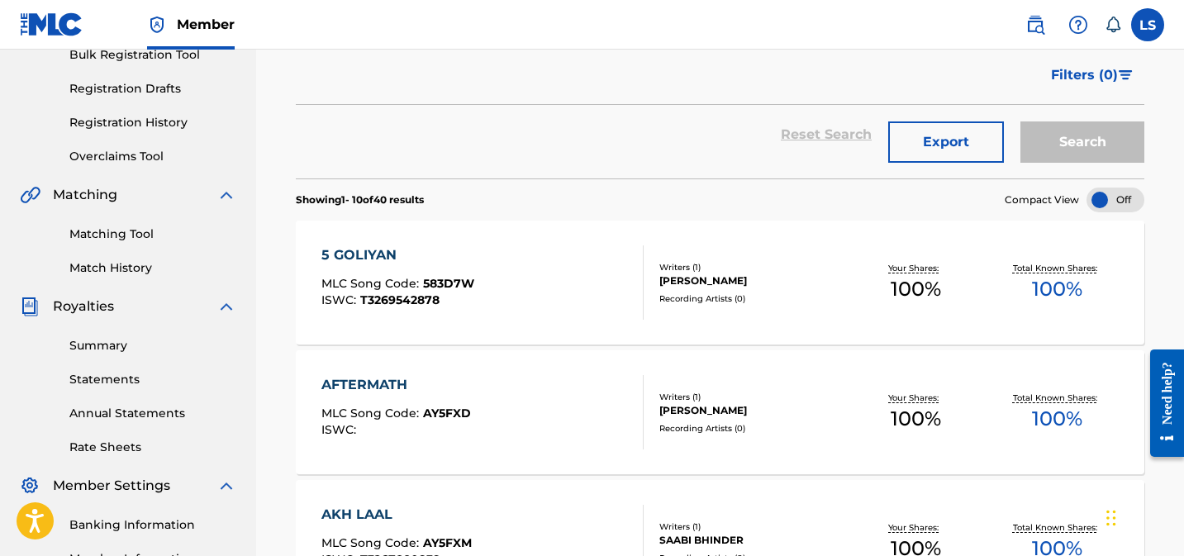
click at [375, 299] on span "T3269542878" at bounding box center [399, 299] width 79 height 15
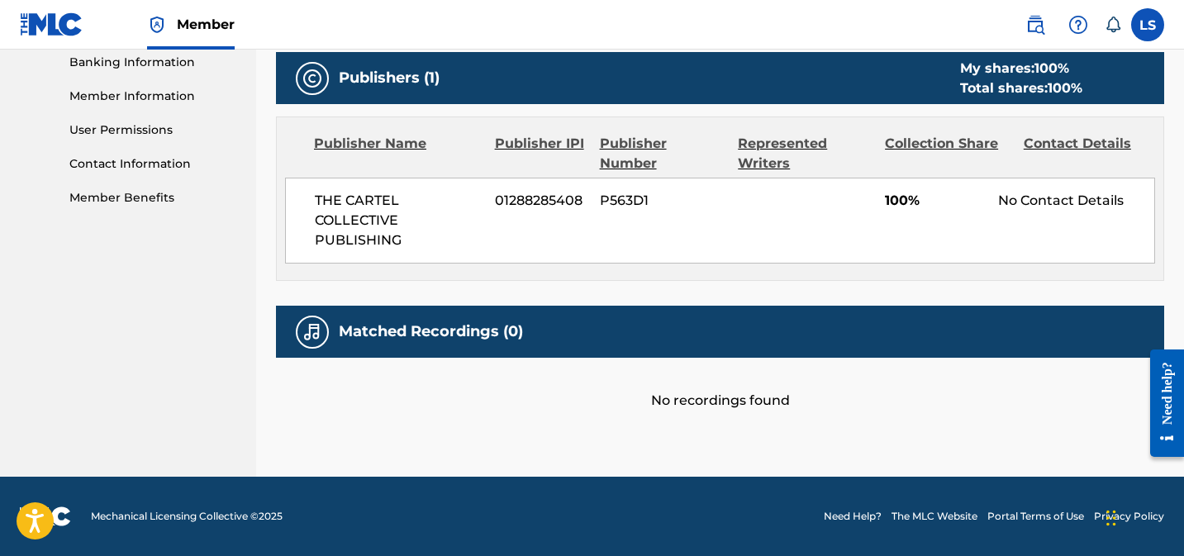
scroll to position [718, 0]
